Goal: Task Accomplishment & Management: Complete application form

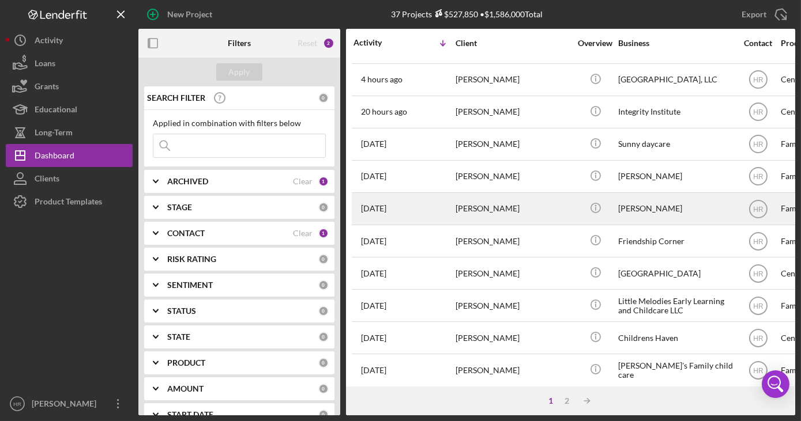
scroll to position [52, 0]
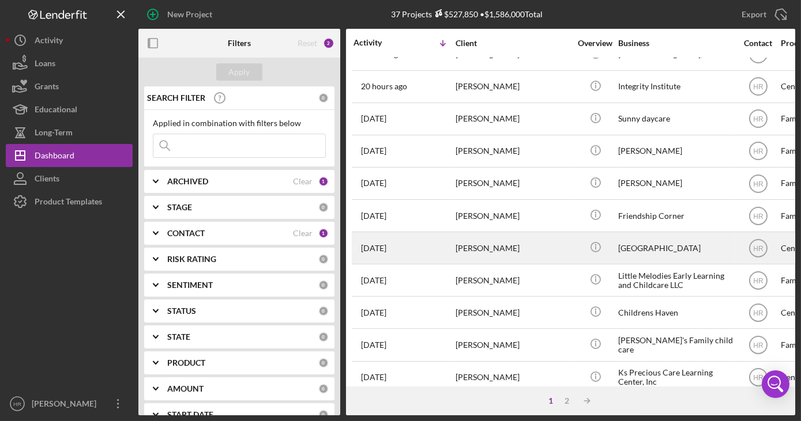
click at [641, 241] on div "[GEOGRAPHIC_DATA]" at bounding box center [675, 248] width 115 height 31
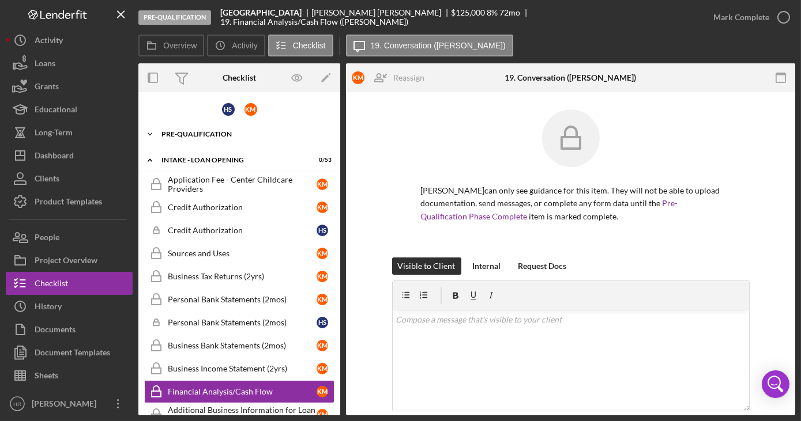
click at [218, 131] on div "Pre-Qualification" at bounding box center [243, 134] width 164 height 7
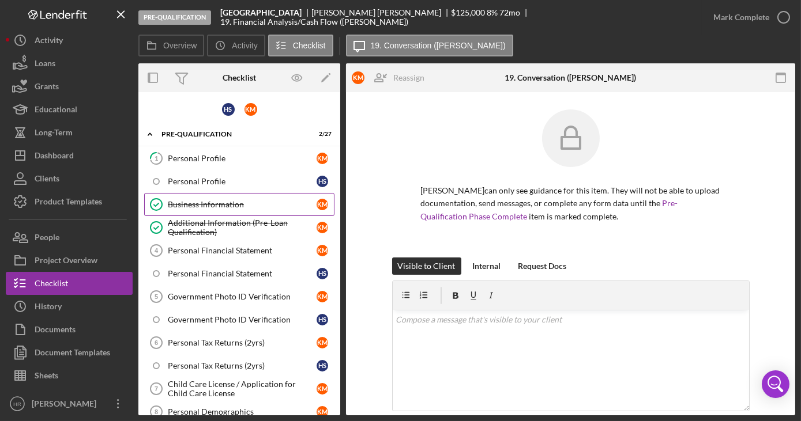
click at [229, 201] on div "Business Information" at bounding box center [242, 204] width 149 height 9
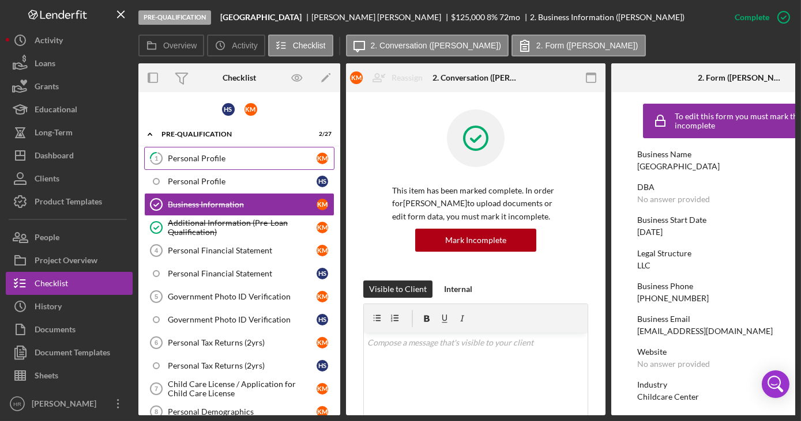
click at [201, 154] on div "Personal Profile" at bounding box center [242, 158] width 149 height 9
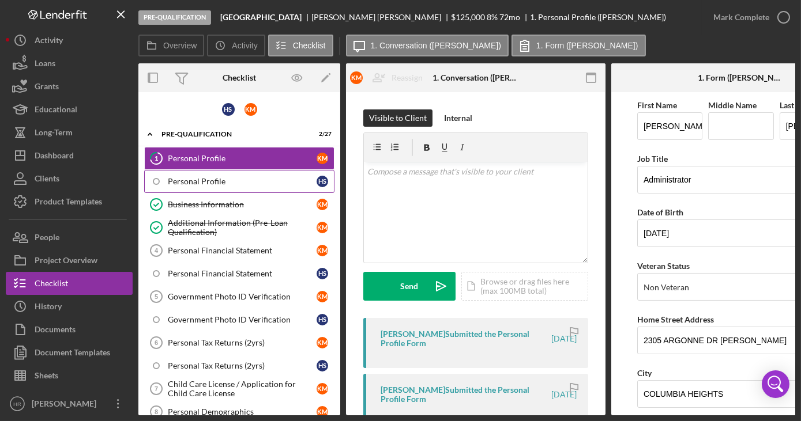
click at [207, 179] on div "Personal Profile" at bounding box center [242, 181] width 149 height 9
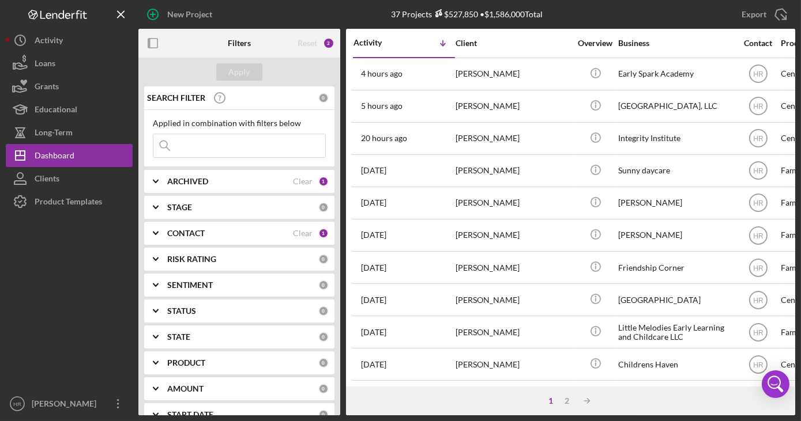
click at [54, 213] on div at bounding box center [69, 302] width 127 height 179
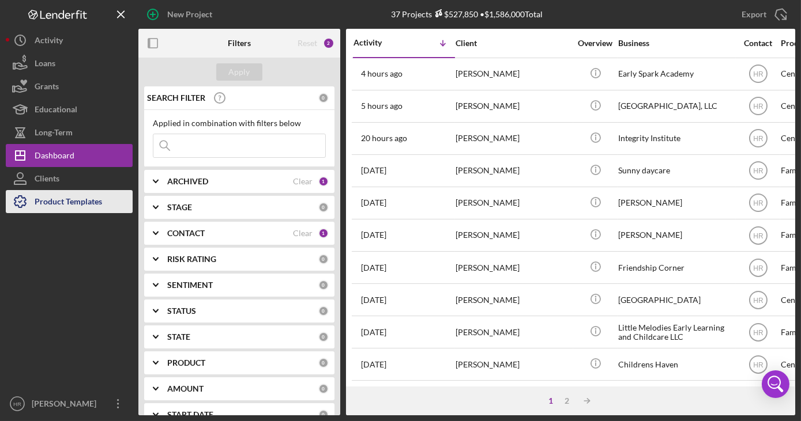
click at [51, 207] on div "Product Templates" at bounding box center [68, 203] width 67 height 26
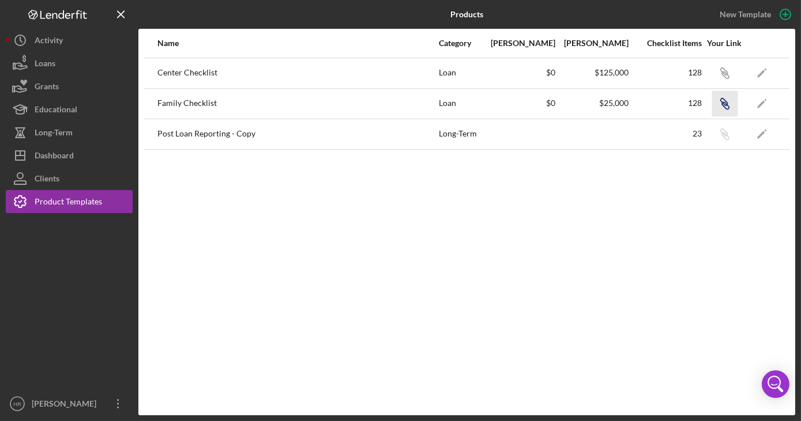
click at [724, 104] on icon "Icon/Link" at bounding box center [724, 103] width 26 height 26
click at [715, 99] on icon "Icon/Link" at bounding box center [724, 103] width 26 height 26
